Goal: Task Accomplishment & Management: Use online tool/utility

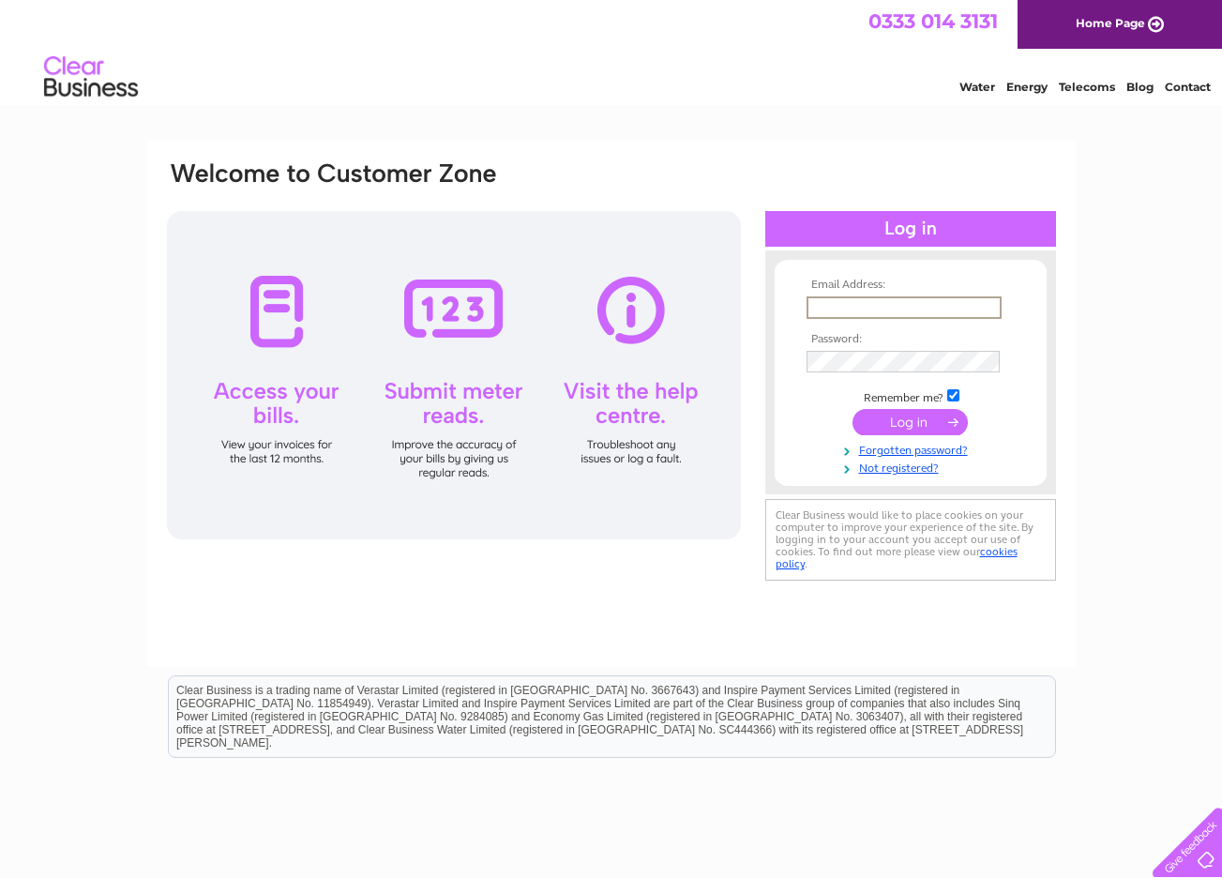
type input "andrew.wilson@hillview.cc"
click at [910, 420] on input "submit" at bounding box center [910, 422] width 115 height 26
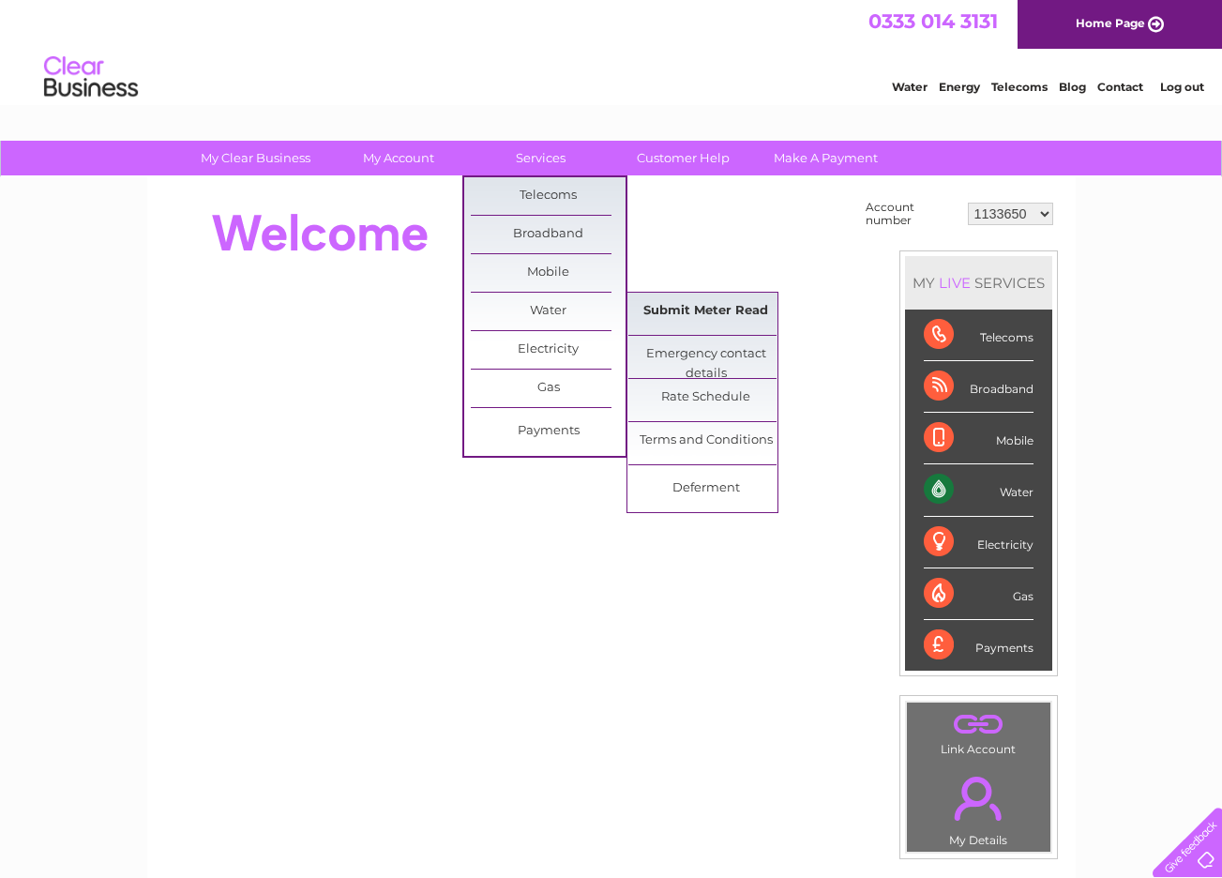
click at [754, 309] on link "Submit Meter Read" at bounding box center [705, 312] width 155 height 38
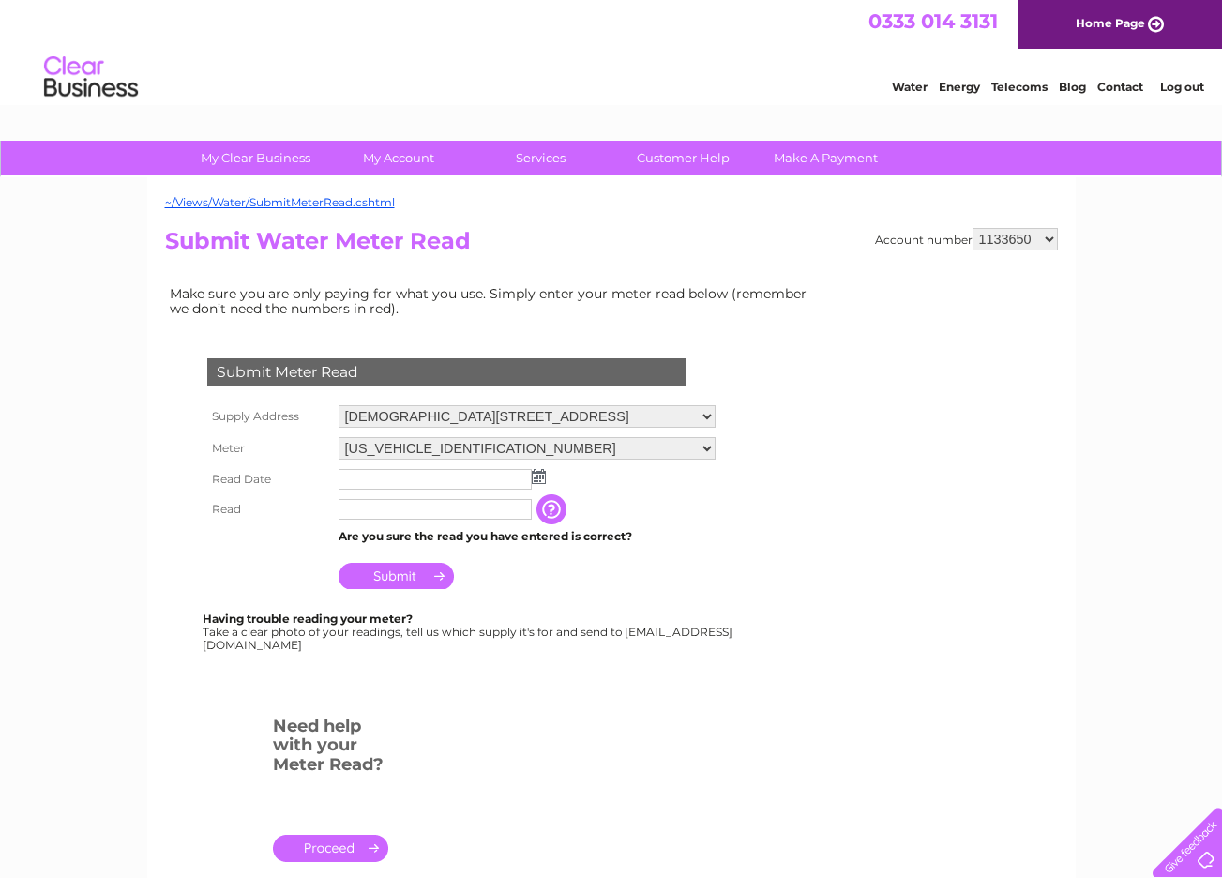
click at [537, 475] on img at bounding box center [539, 476] width 14 height 15
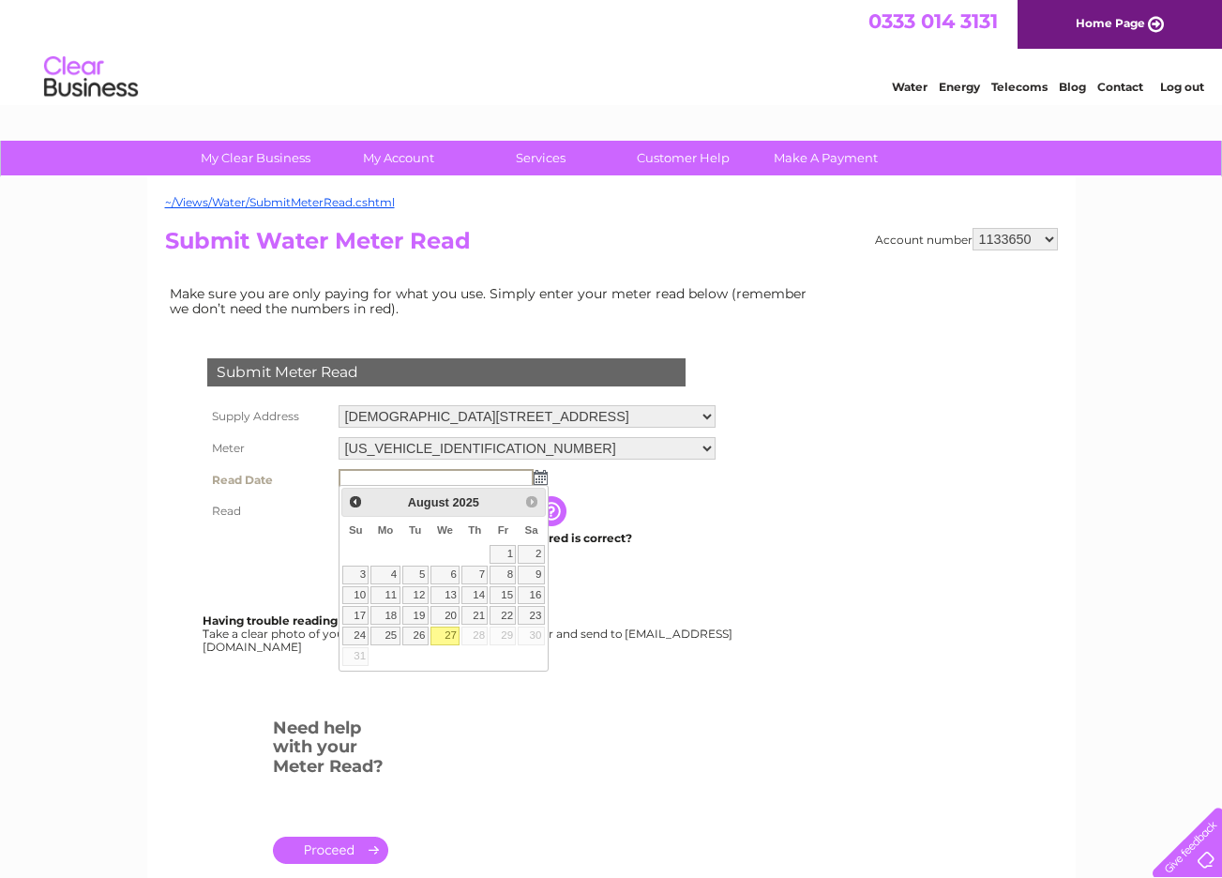
click at [446, 639] on link "27" at bounding box center [446, 636] width 30 height 19
type input "2025/08/27"
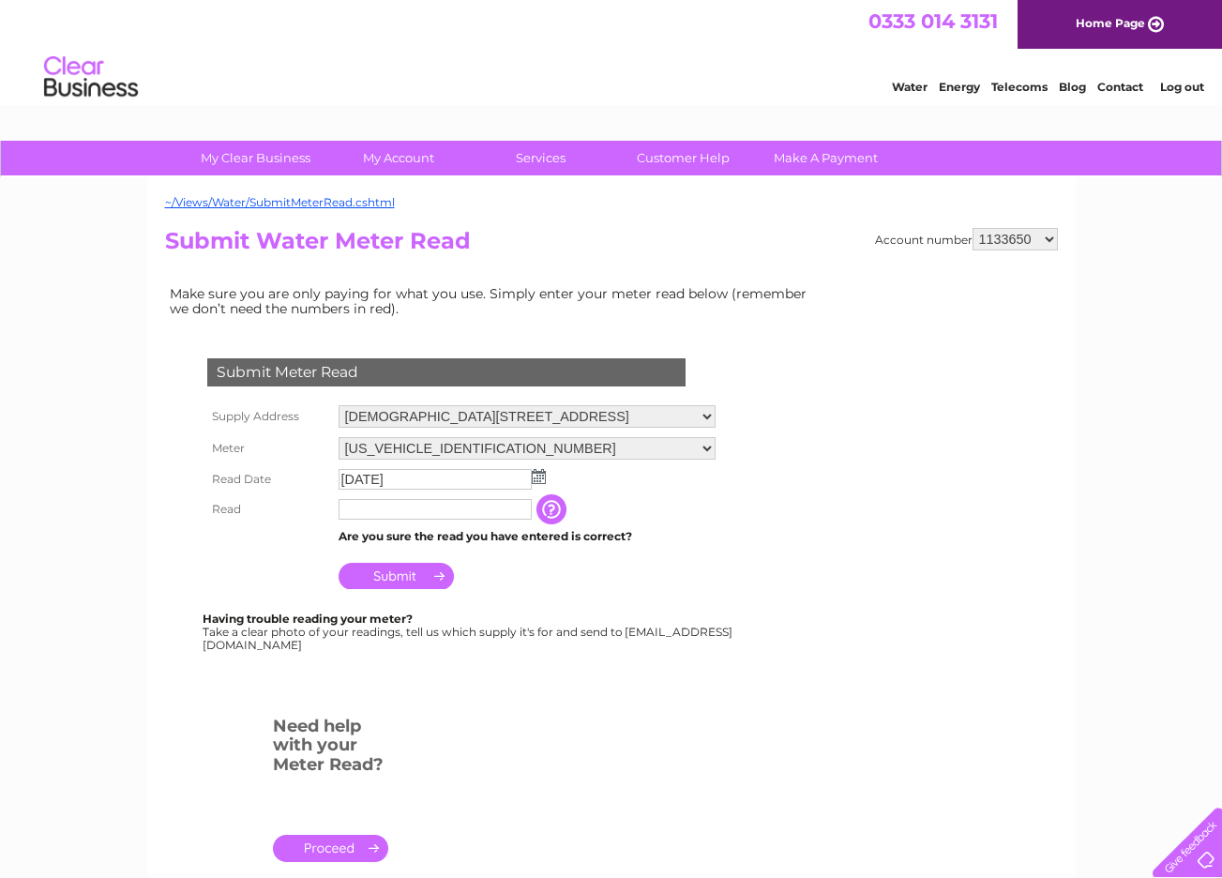
click at [492, 508] on input "text" at bounding box center [435, 509] width 193 height 21
type input "02774"
click at [418, 572] on input "Submit" at bounding box center [396, 576] width 115 height 26
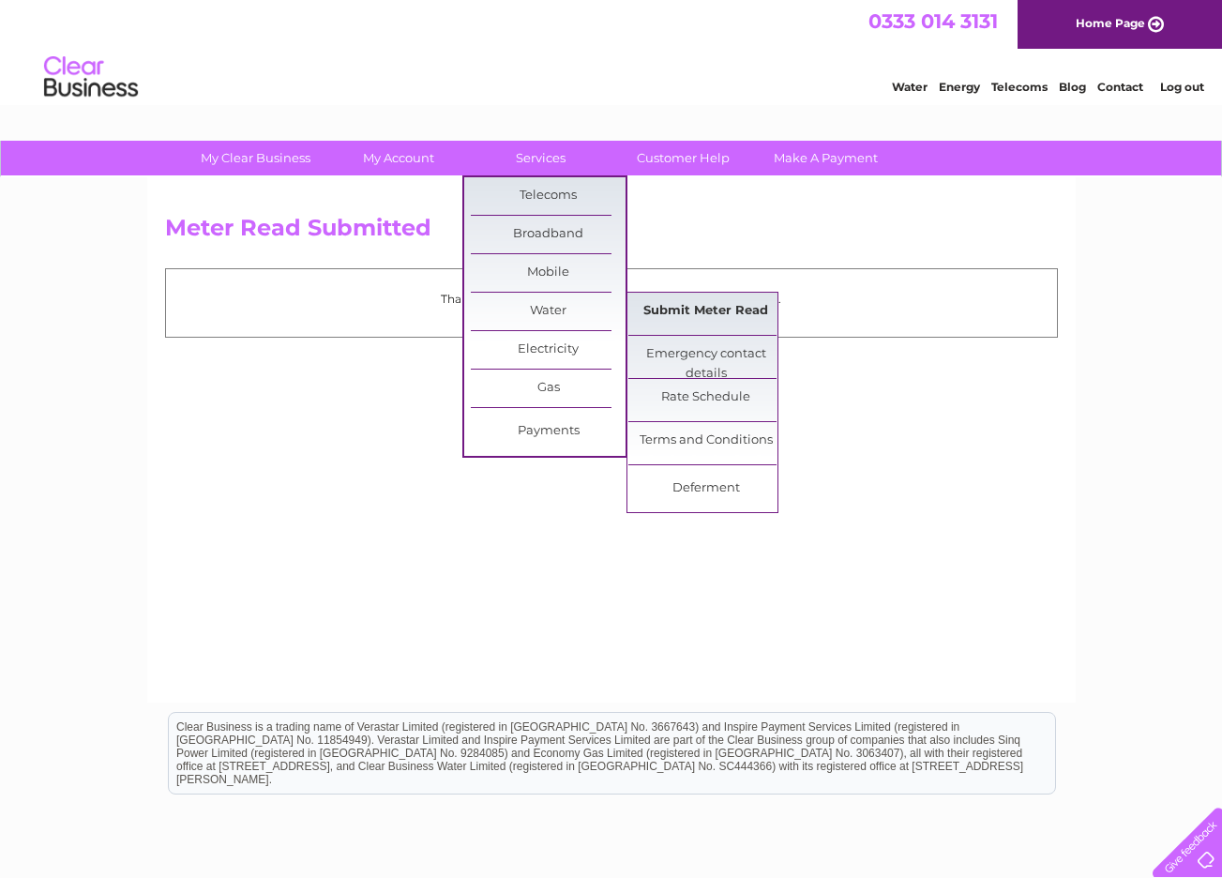
click at [696, 309] on link "Submit Meter Read" at bounding box center [705, 312] width 155 height 38
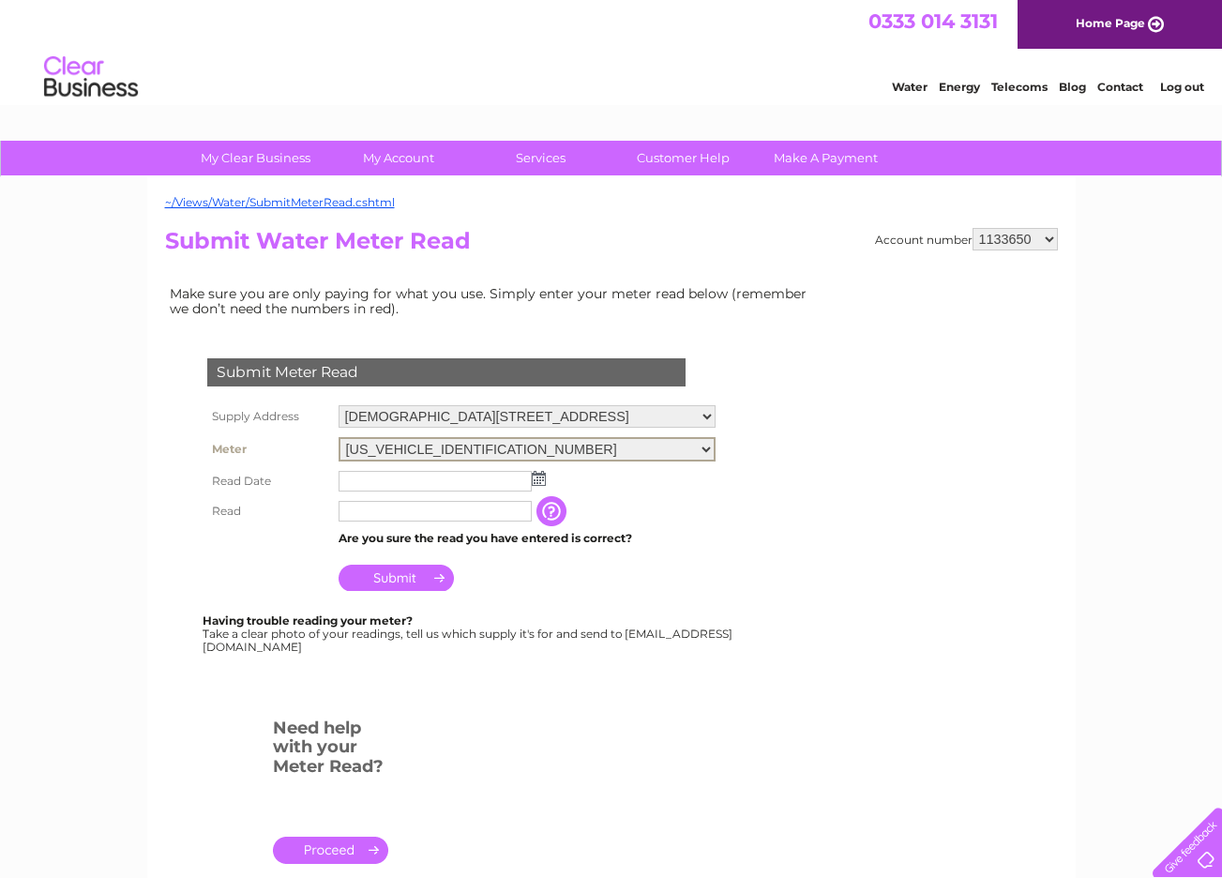
select select "381080"
click at [536, 471] on img at bounding box center [539, 476] width 14 height 15
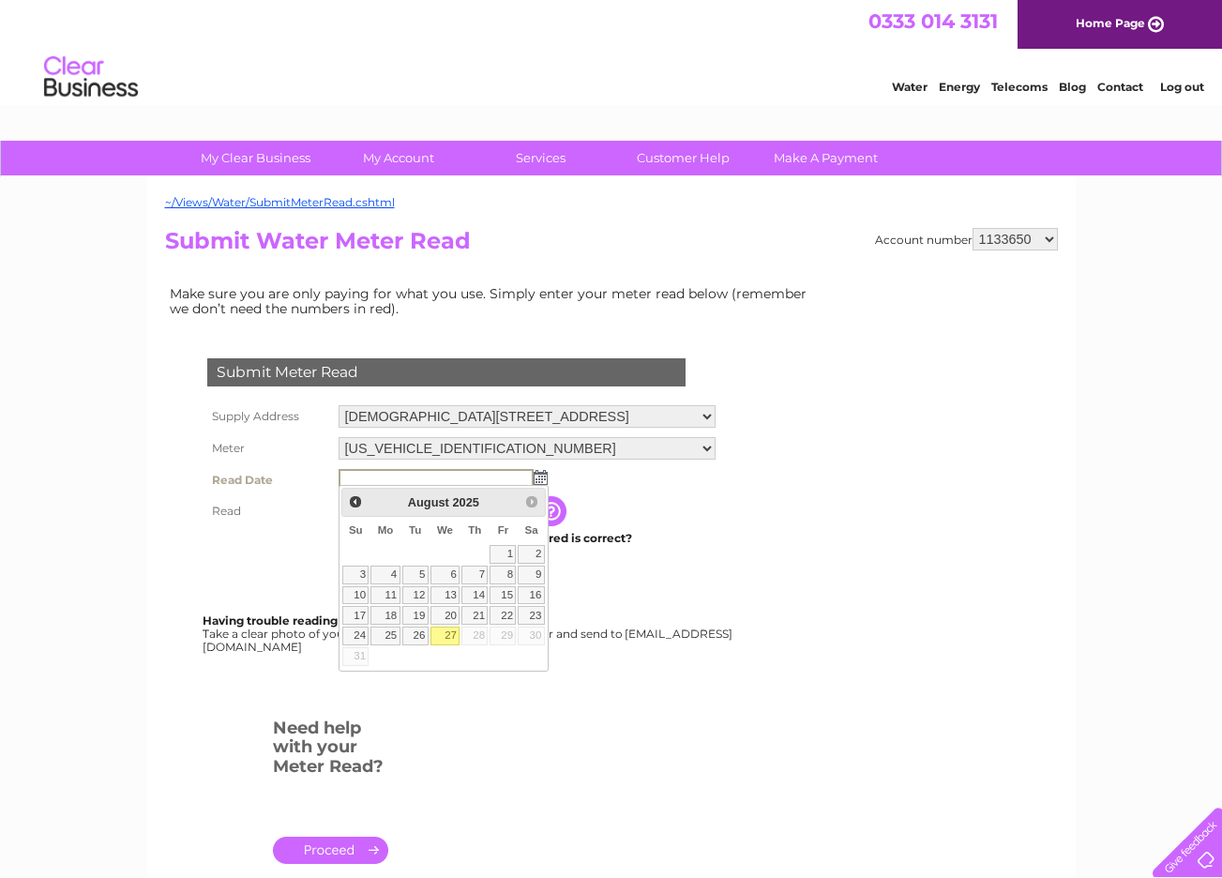
click at [455, 634] on link "27" at bounding box center [446, 636] width 30 height 19
type input "2025/08/27"
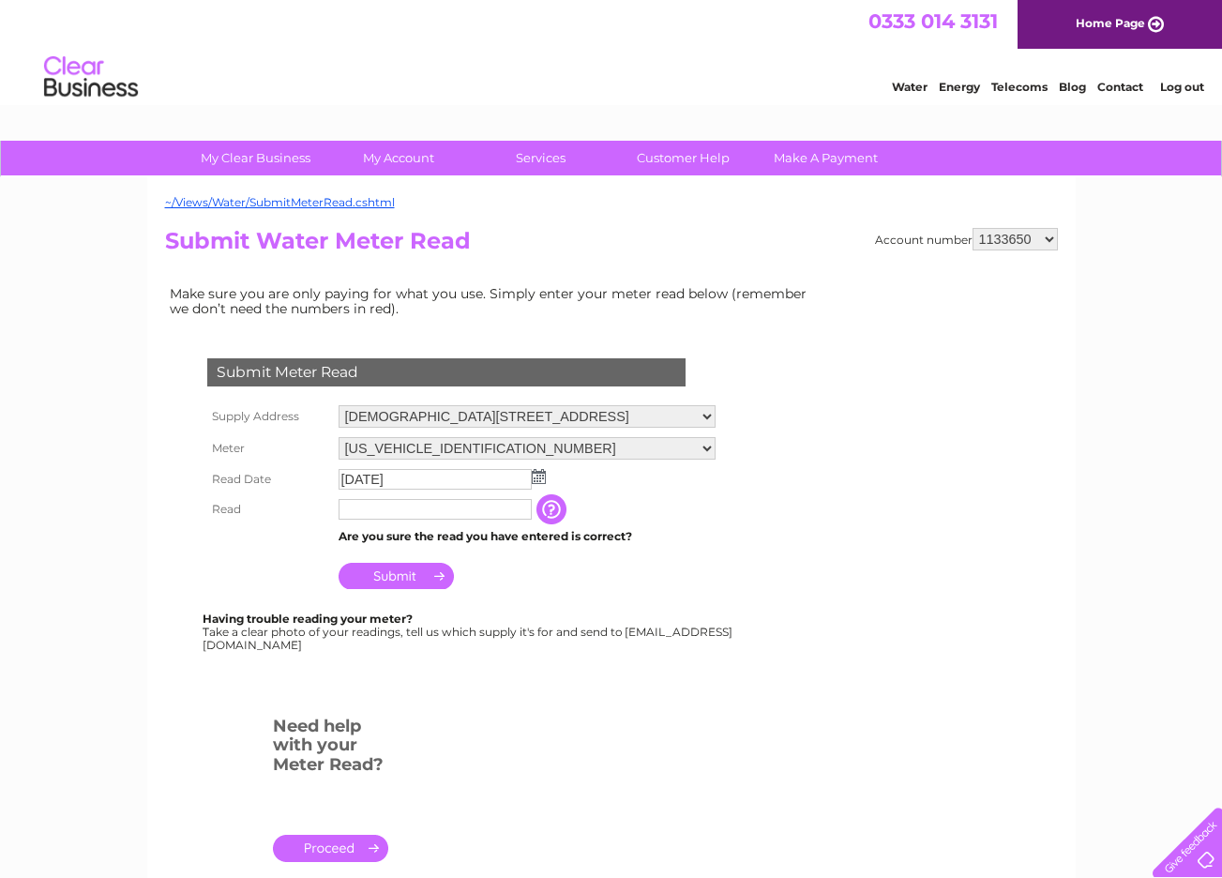
click at [438, 504] on input "text" at bounding box center [435, 509] width 193 height 21
type input "00500"
click at [423, 574] on input "Submit" at bounding box center [396, 578] width 115 height 26
